Goal: Task Accomplishment & Management: Manage account settings

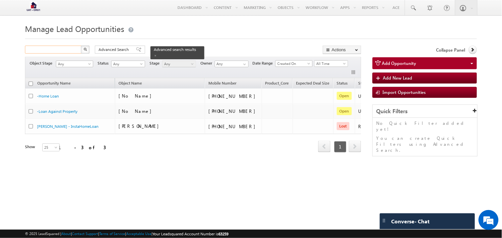
click at [76, 51] on input "text" at bounding box center [53, 50] width 57 height 8
type input "9568223347"
click at [82, 51] on button "button" at bounding box center [85, 50] width 9 height 8
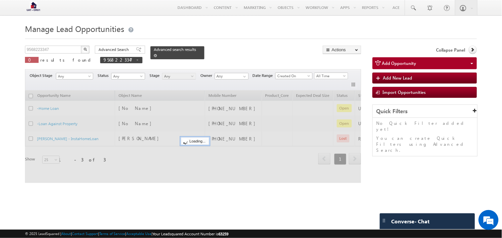
click at [157, 54] on span at bounding box center [155, 55] width 3 height 3
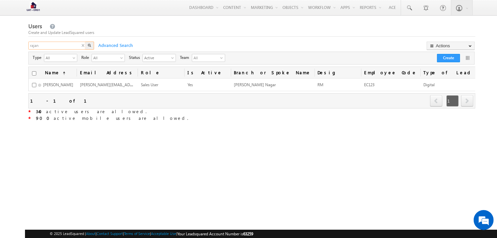
click at [72, 45] on input "rajan" at bounding box center [57, 46] width 58 height 8
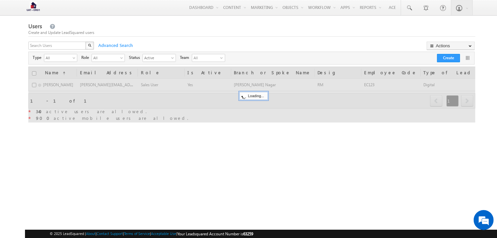
click at [82, 47] on div "X" at bounding box center [61, 47] width 67 height 10
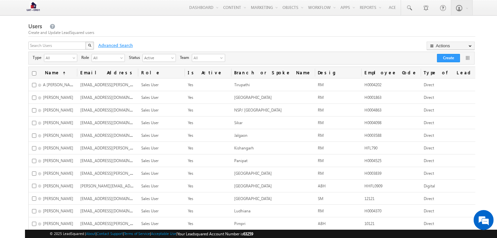
click at [117, 45] on span "Advanced Search" at bounding box center [115, 45] width 40 height 6
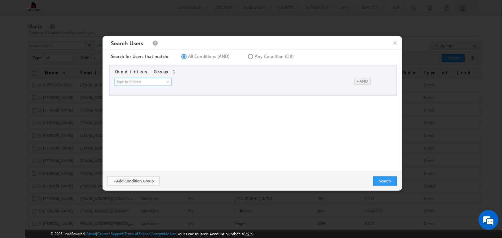
click at [142, 82] on input at bounding box center [143, 82] width 57 height 8
type input "s"
click at [133, 117] on link "All Branches" at bounding box center [145, 116] width 58 height 8
type input "All Branches"
click at [240, 81] on input "text" at bounding box center [261, 82] width 79 height 8
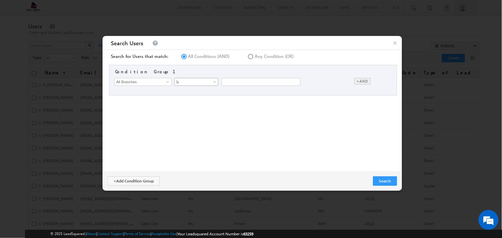
click at [200, 82] on span "Is" at bounding box center [195, 82] width 40 height 6
click at [243, 82] on input "text" at bounding box center [261, 82] width 79 height 8
type input "Noida"
click at [382, 180] on button "Search" at bounding box center [385, 180] width 24 height 9
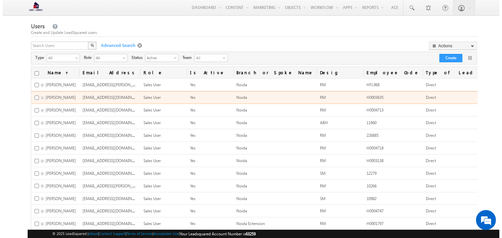
scroll to position [0, 49]
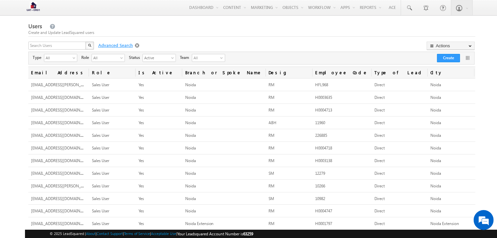
click at [106, 44] on span "Advanced Search" at bounding box center [115, 45] width 40 height 6
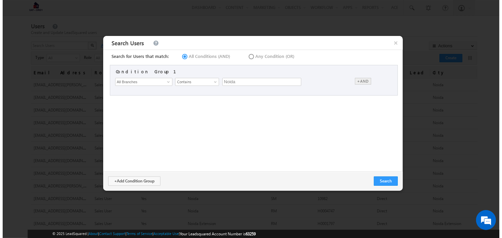
scroll to position [0, 44]
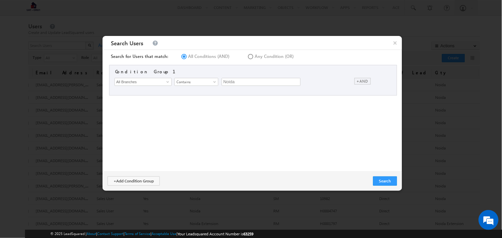
click at [355, 79] on div "+AND" at bounding box center [363, 81] width 16 height 7
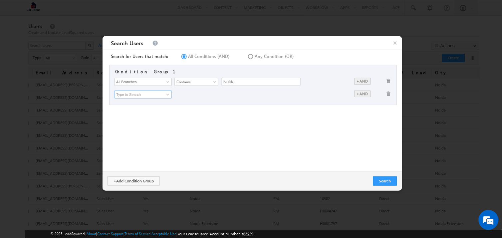
click at [142, 94] on input at bounding box center [143, 95] width 57 height 8
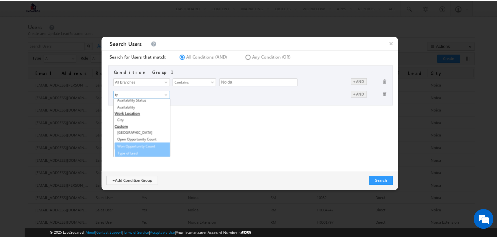
scroll to position [15, 0]
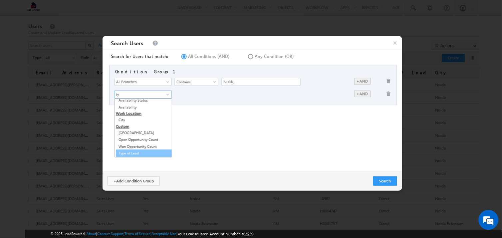
click at [135, 153] on link "Type of Lead" at bounding box center [145, 153] width 58 height 8
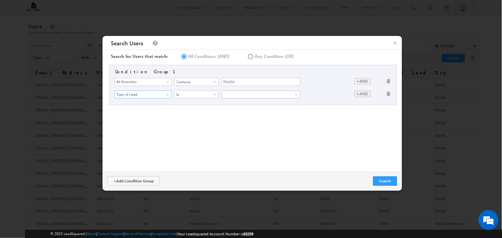
type input "Type of Lead"
click at [267, 93] on div "select" at bounding box center [261, 94] width 78 height 7
click at [228, 115] on input "checkbox" at bounding box center [226, 114] width 4 height 4
checkbox input "false"
click at [228, 123] on input "Digital" at bounding box center [226, 125] width 4 height 4
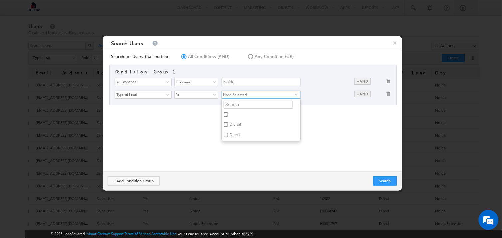
checkbox input "true"
click at [317, 131] on div "Search for Users that match: All Conditions (AND) Any Condition (OR) Condition …" at bounding box center [253, 111] width 300 height 122
click at [385, 179] on button "Search" at bounding box center [385, 180] width 24 height 9
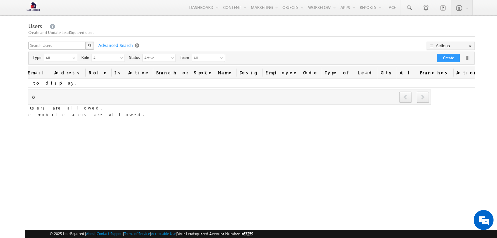
scroll to position [0, 0]
